Goal: Task Accomplishment & Management: Manage account settings

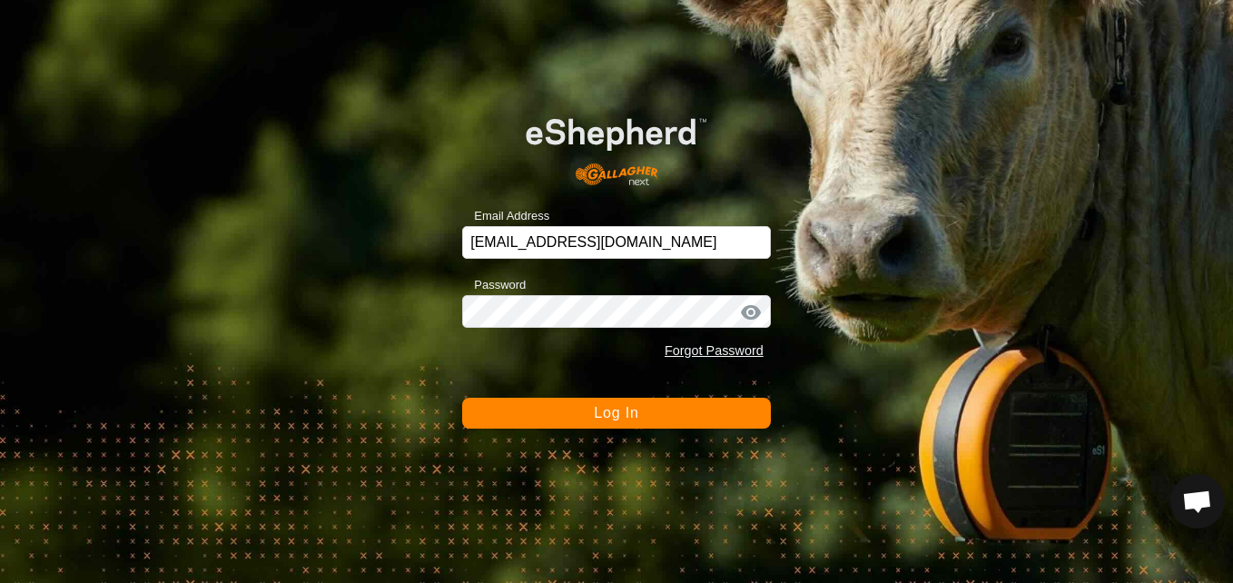
scroll to position [1031, 0]
drag, startPoint x: 1236, startPoint y: 225, endPoint x: 880, endPoint y: 182, distance: 358.4
click at [898, 169] on div "Email Address [EMAIL_ADDRESS][DOMAIN_NAME] Password Forgot Password Log In" at bounding box center [616, 291] width 1233 height 583
click at [750, 308] on div at bounding box center [750, 312] width 27 height 18
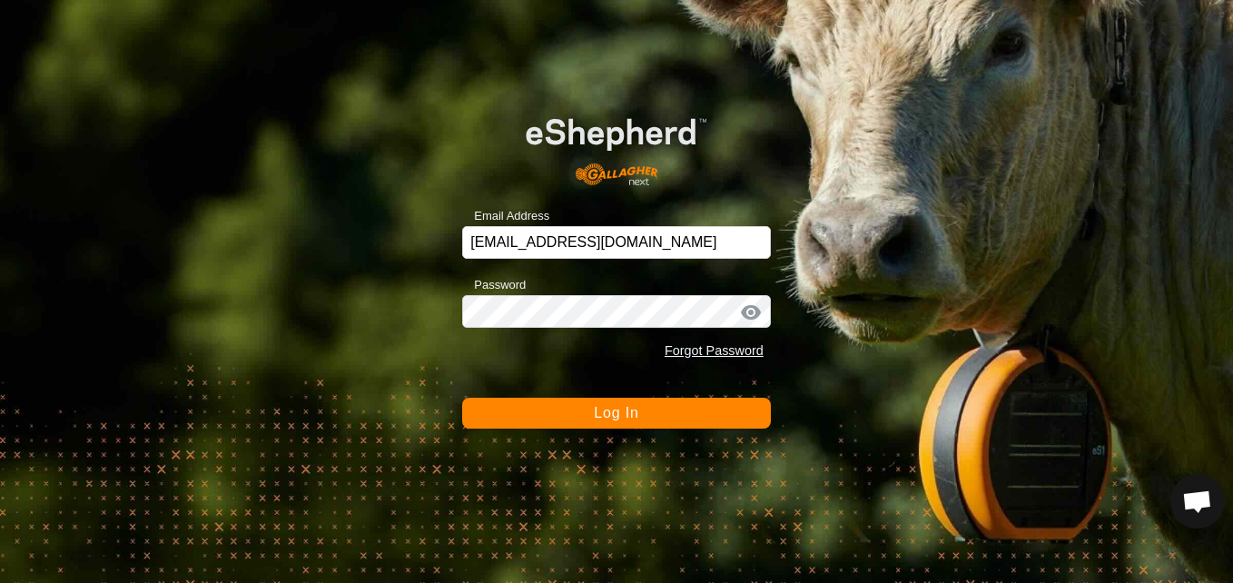
click at [749, 312] on div at bounding box center [750, 312] width 27 height 18
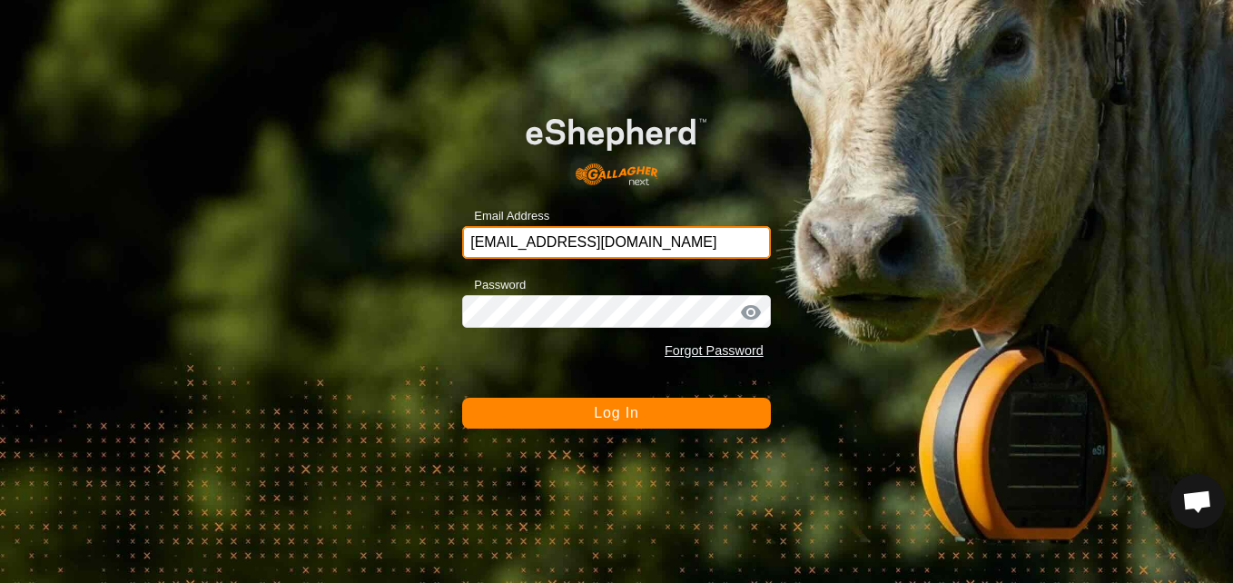
click at [641, 250] on input "[EMAIL_ADDRESS][DOMAIN_NAME]" at bounding box center [616, 242] width 309 height 33
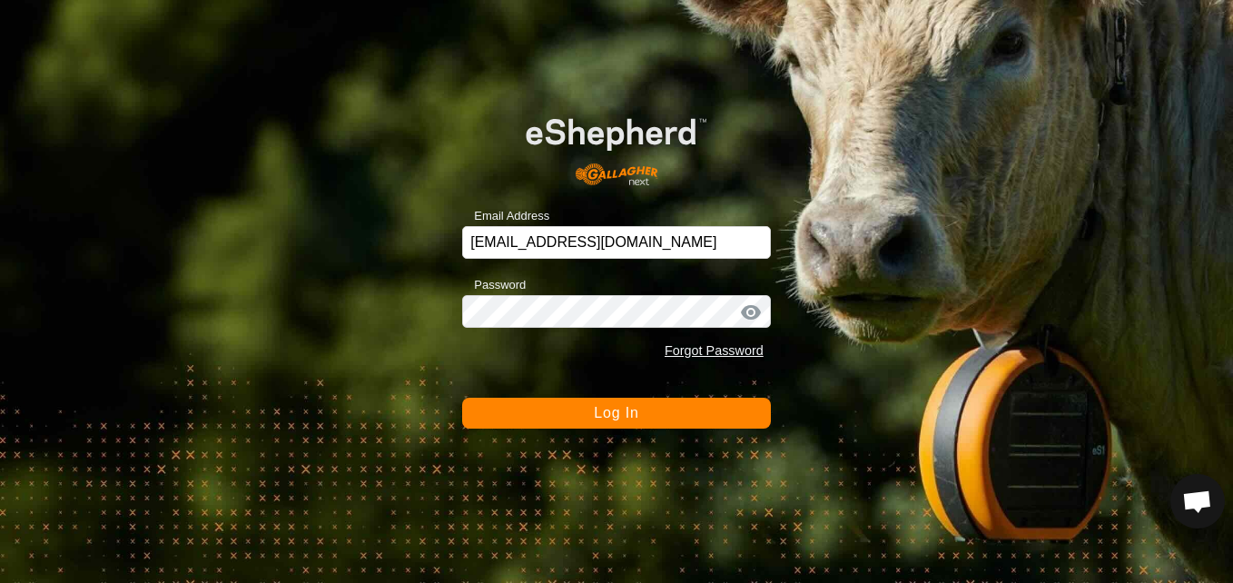
click at [748, 313] on div at bounding box center [750, 312] width 27 height 18
click at [684, 419] on button "Log In" at bounding box center [616, 413] width 309 height 31
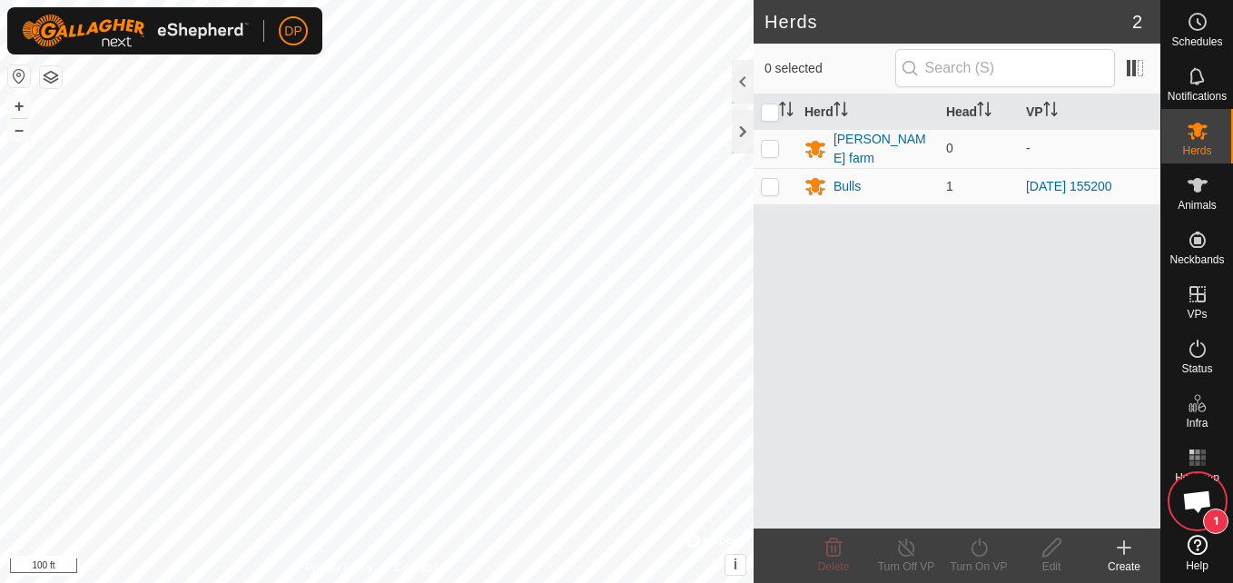
scroll to position [1031, 0]
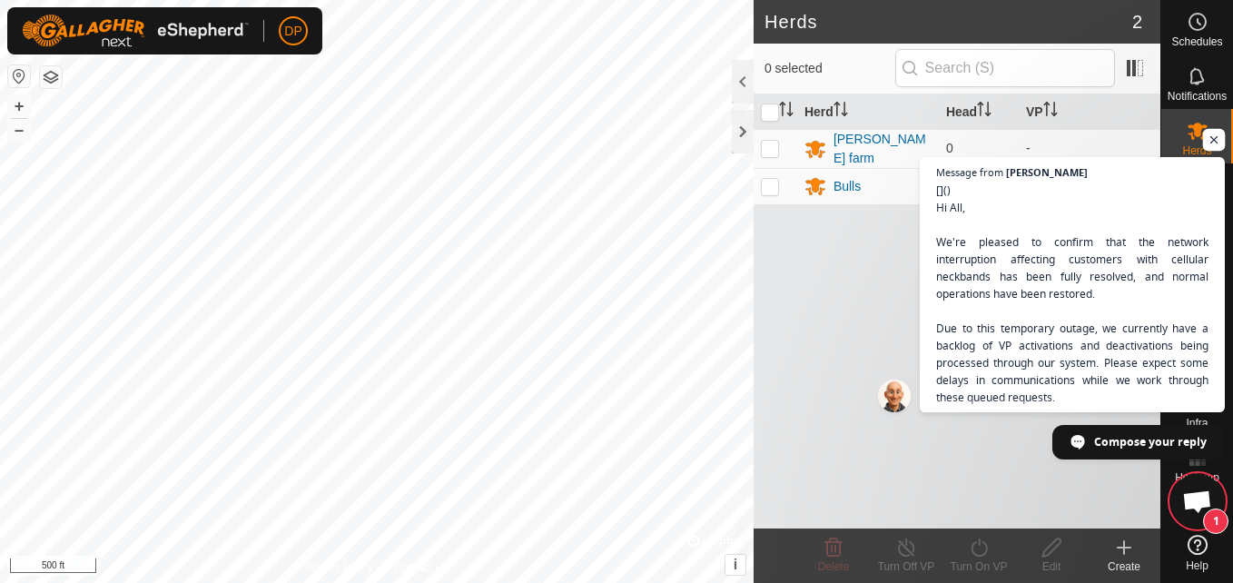
click at [1210, 135] on span "Open chat" at bounding box center [1214, 140] width 23 height 23
